Goal: Find specific page/section: Find specific page/section

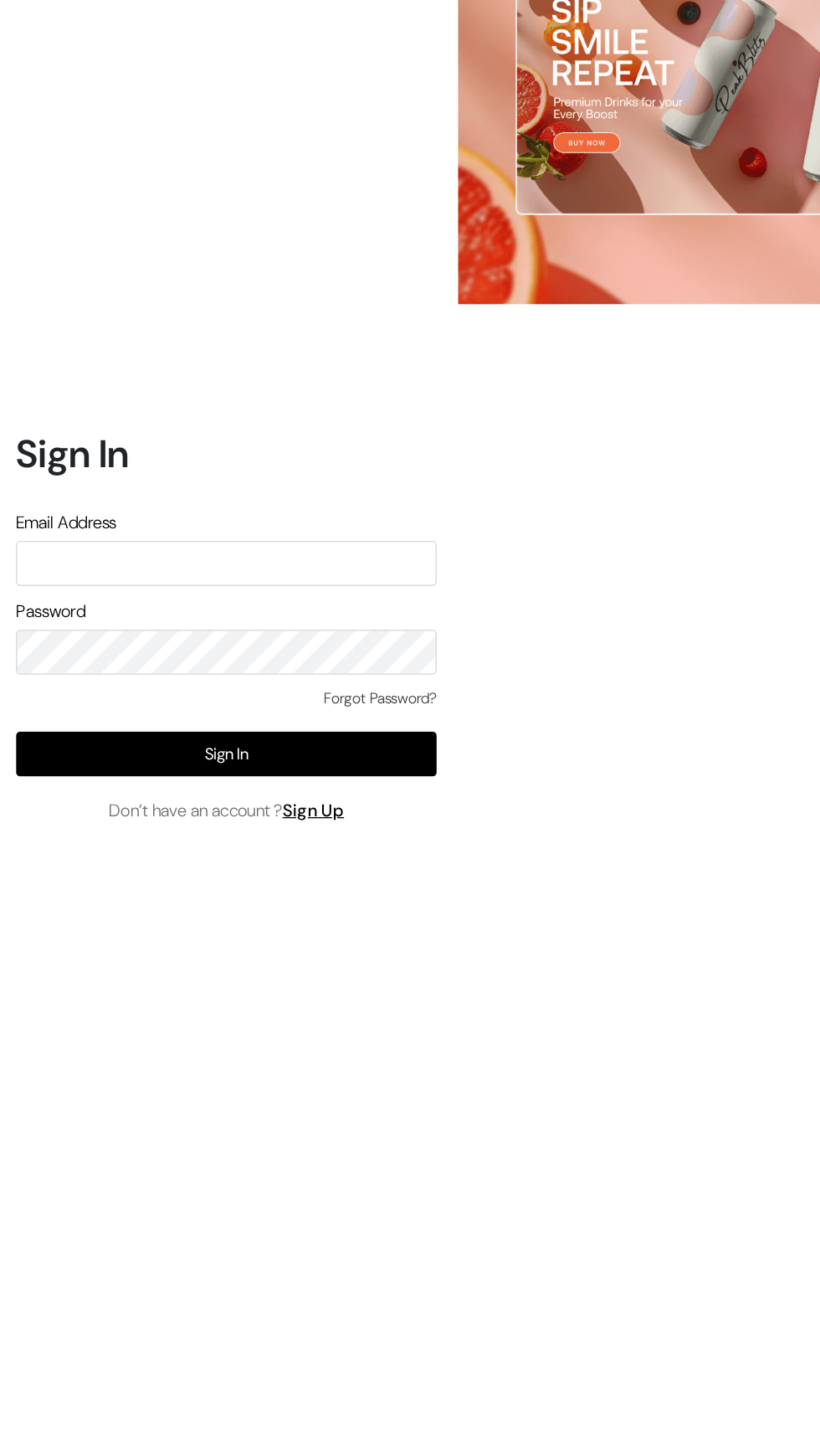
click at [73, 689] on input "text" at bounding box center [177, 672] width 329 height 35
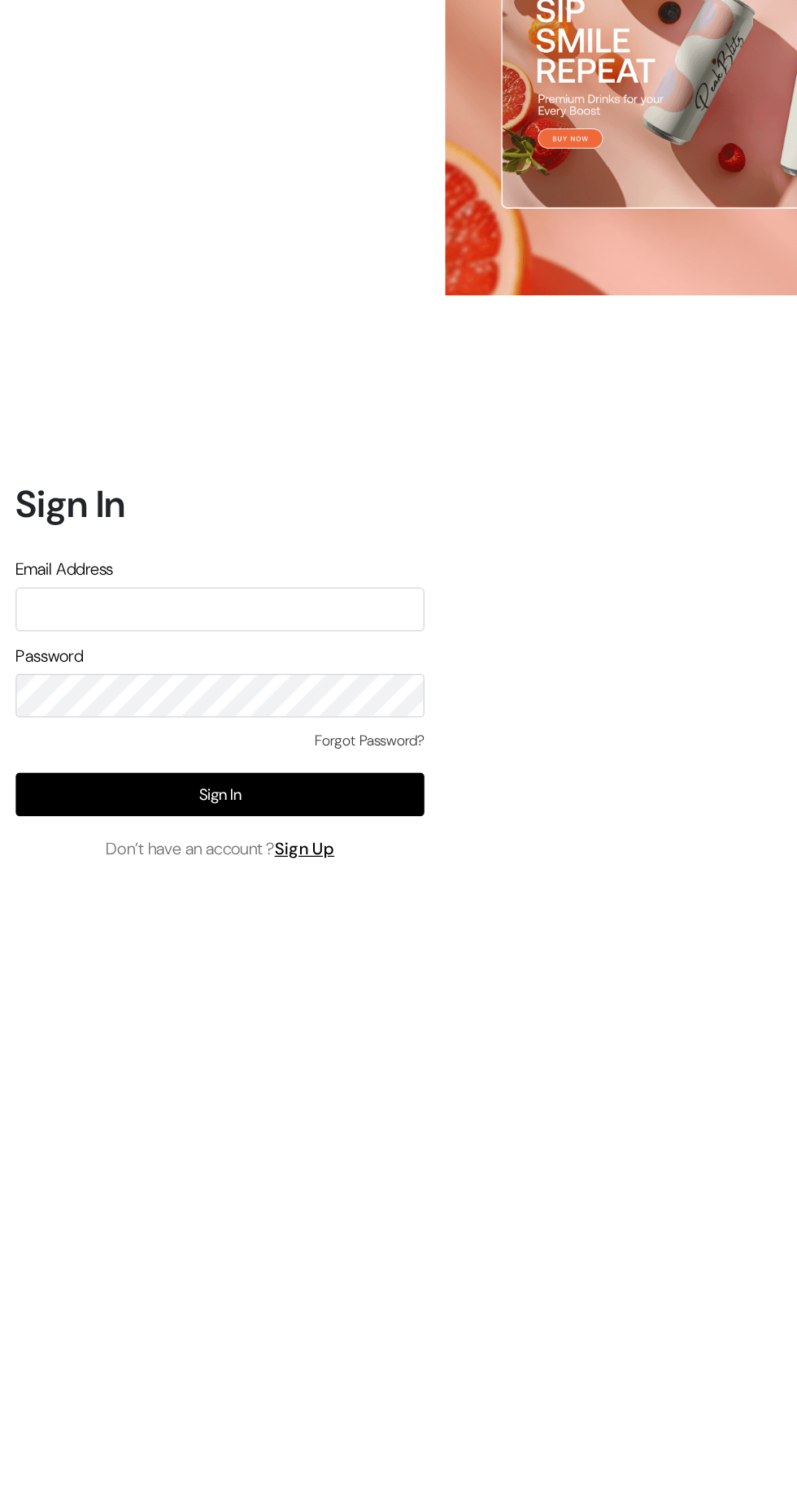
type input "[EMAIL_ADDRESS][DOMAIN_NAME]"
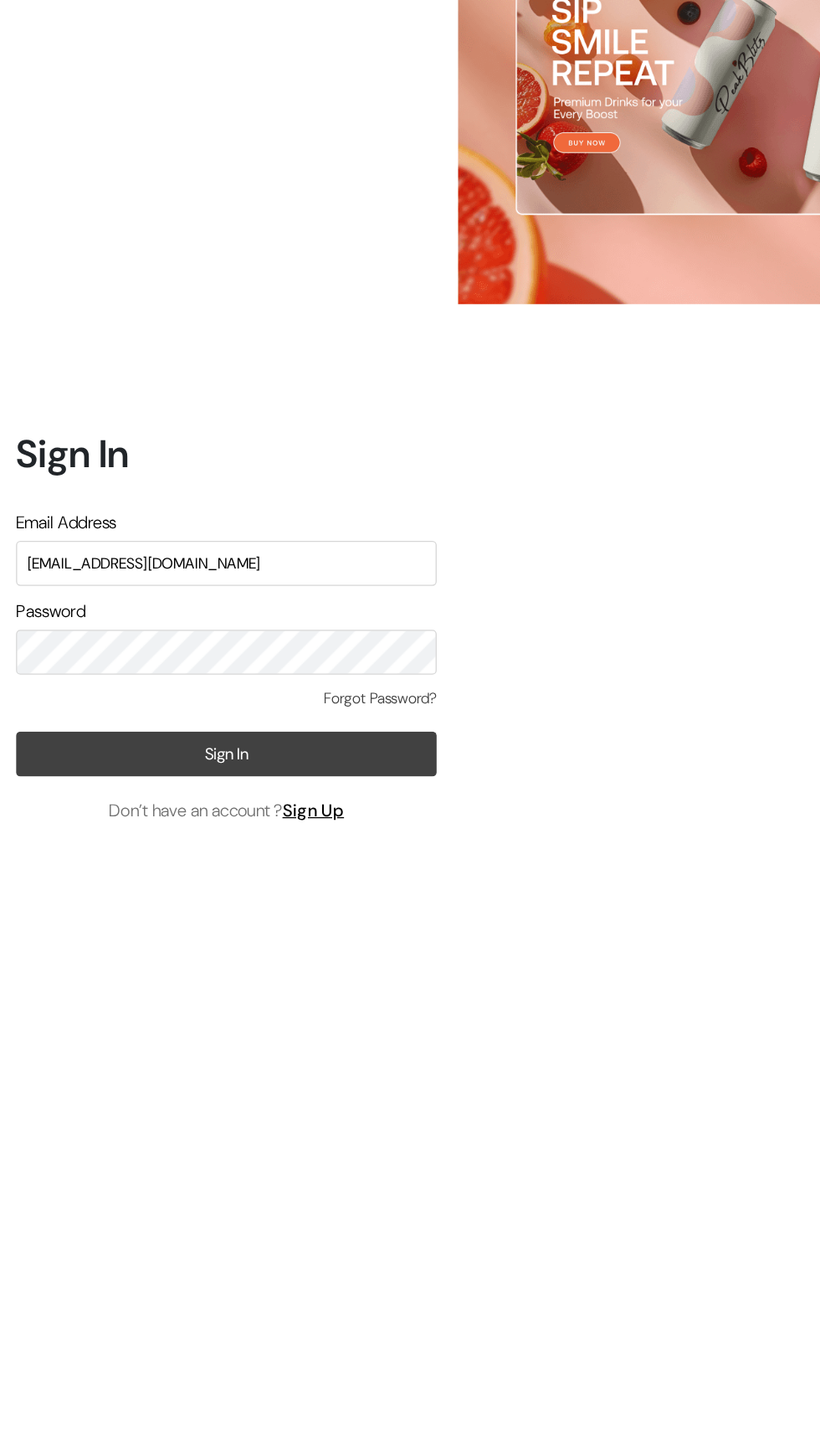
click at [71, 838] on button "Sign In" at bounding box center [177, 820] width 329 height 35
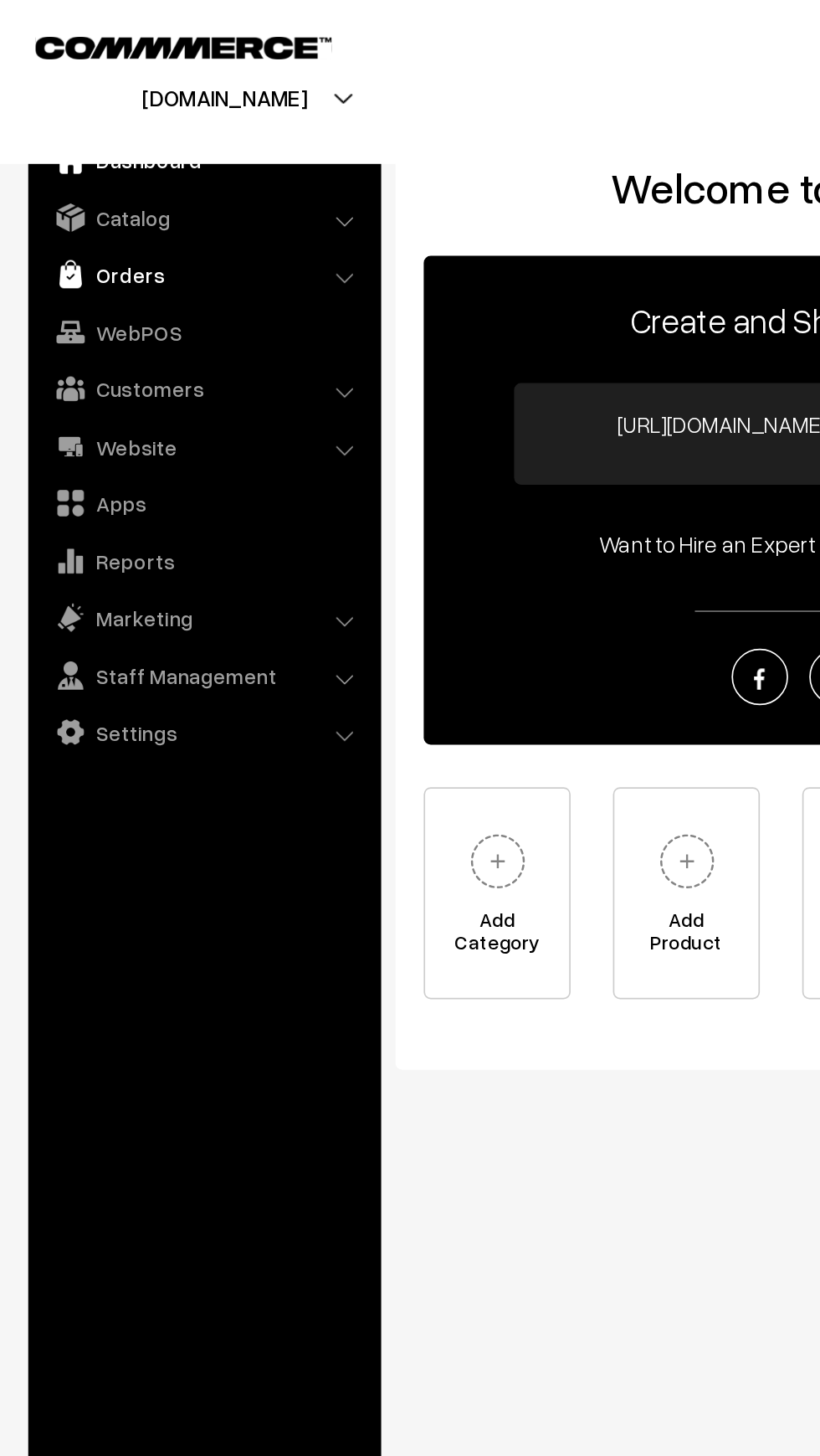
click at [44, 157] on img at bounding box center [42, 162] width 17 height 17
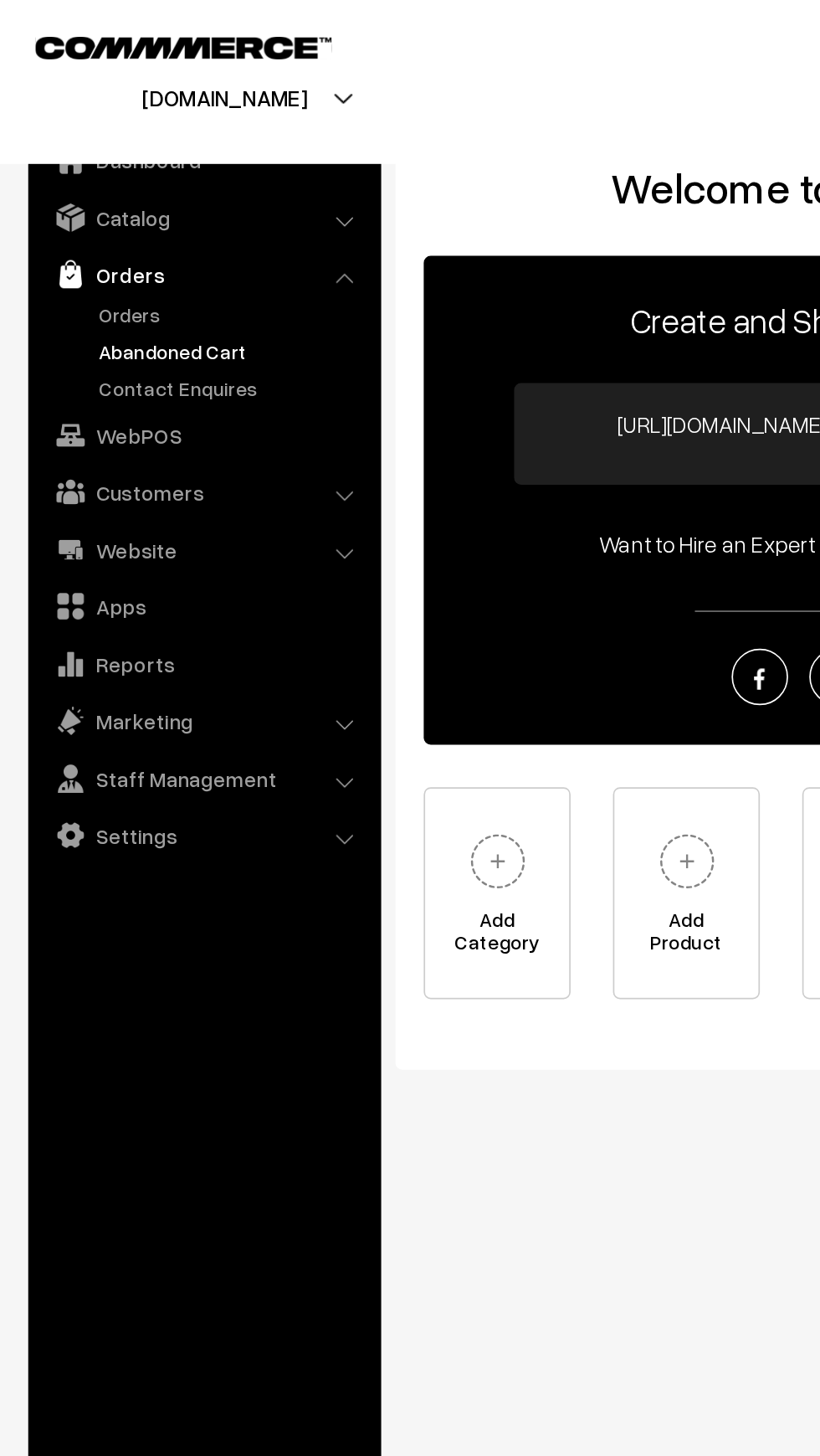
click at [62, 210] on link "Abandoned Cart" at bounding box center [137, 208] width 166 height 18
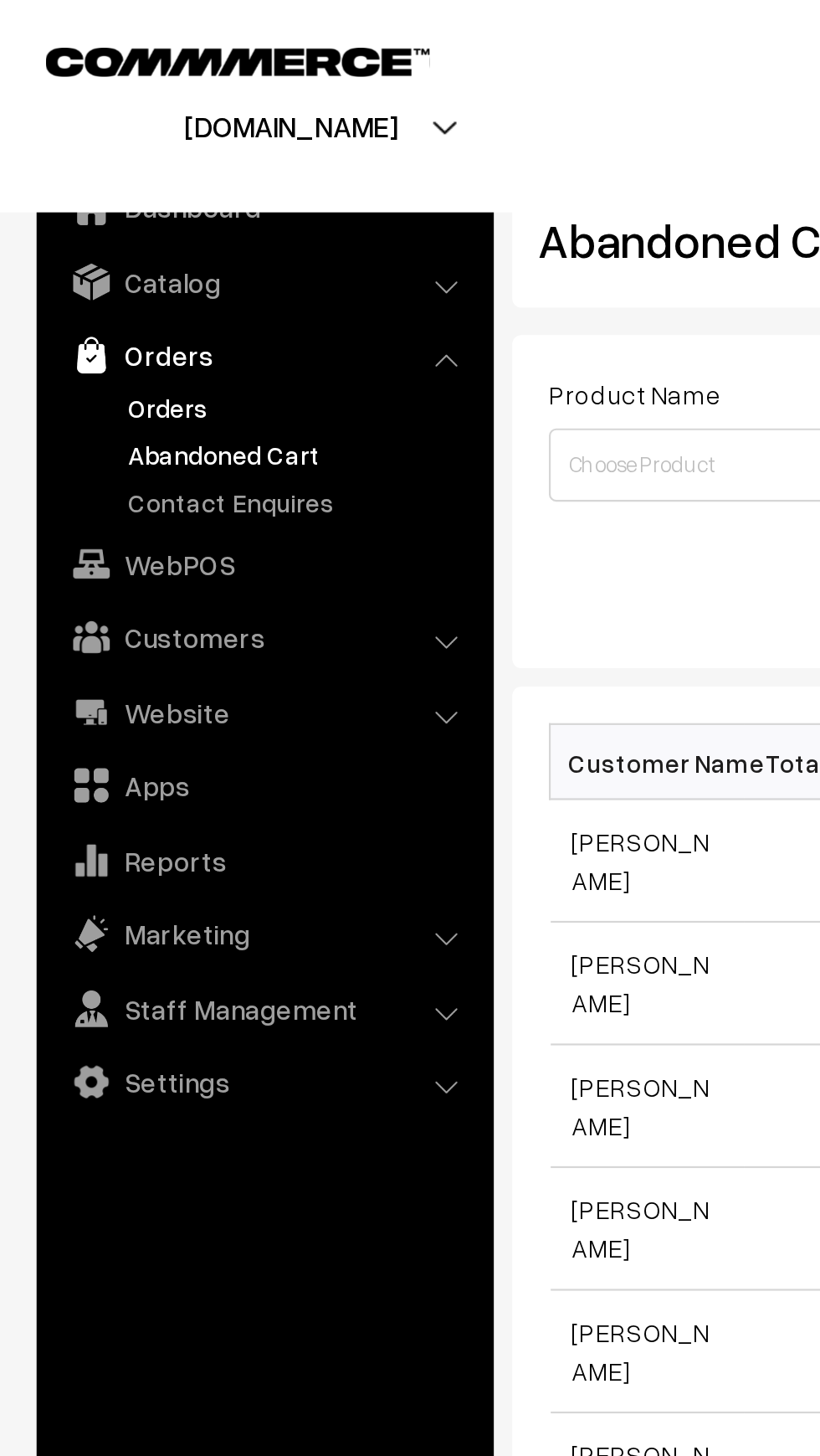
click at [57, 184] on link "Orders" at bounding box center [137, 186] width 166 height 18
